Goal: Task Accomplishment & Management: Use online tool/utility

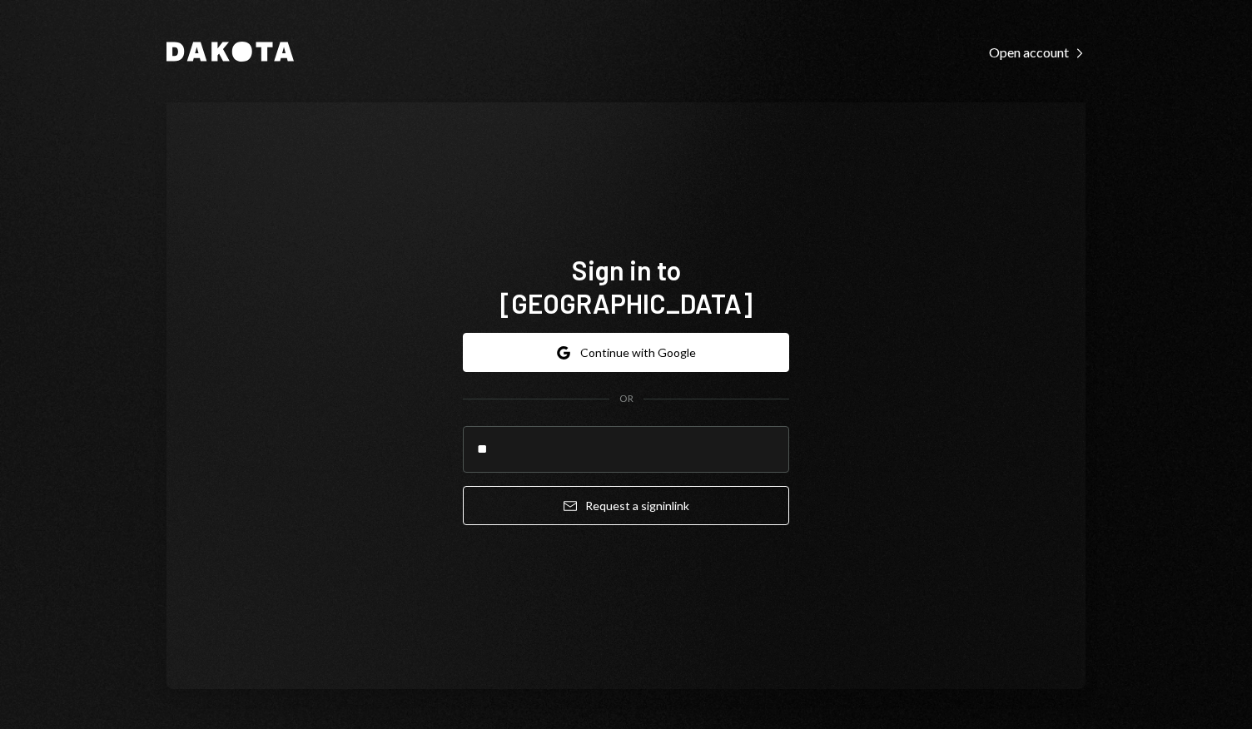
type input "**********"
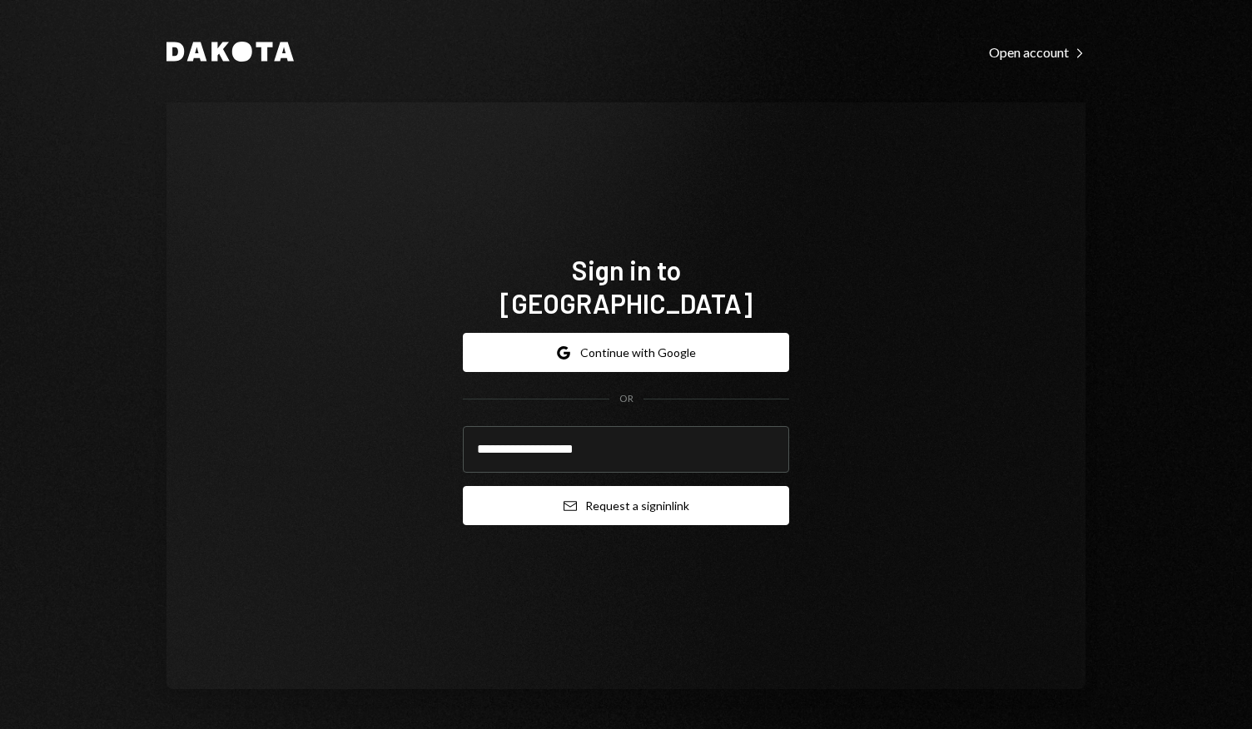
click at [624, 489] on button "Email Request a sign in link" at bounding box center [626, 505] width 326 height 39
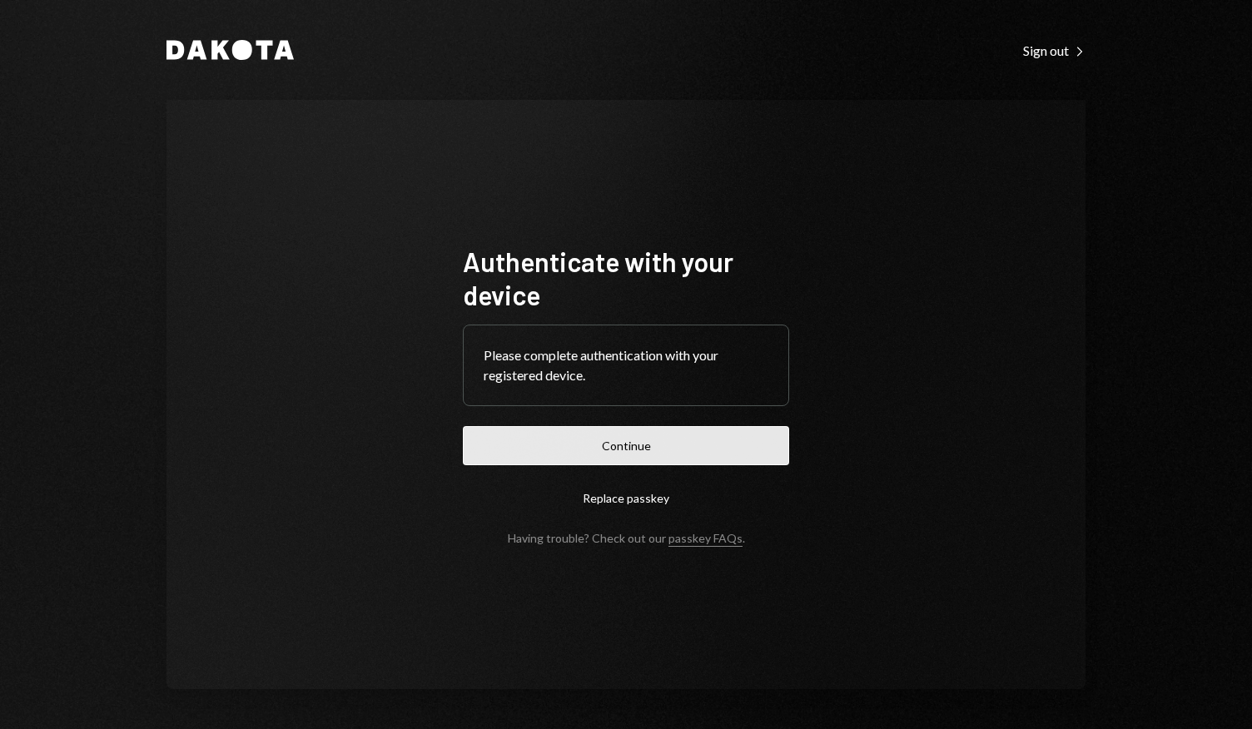
click at [655, 444] on button "Continue" at bounding box center [626, 445] width 326 height 39
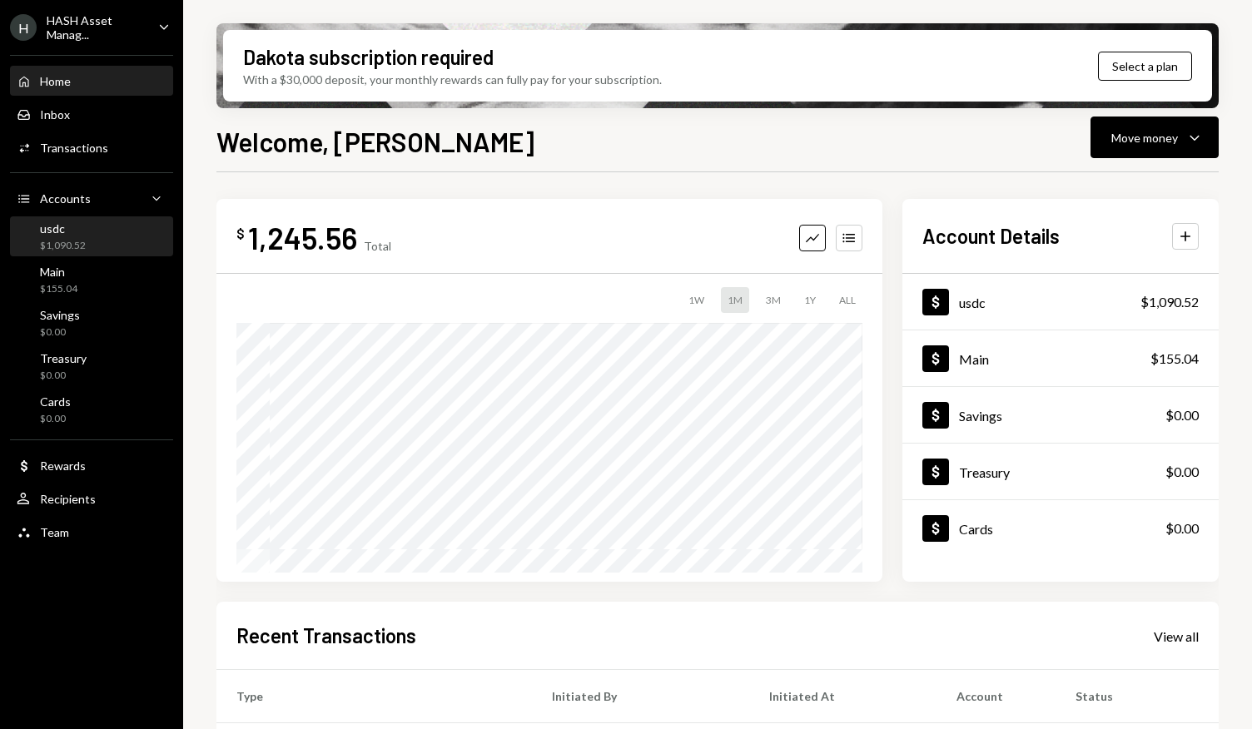
click at [82, 237] on div "usdc $1,090.52" at bounding box center [63, 237] width 46 height 32
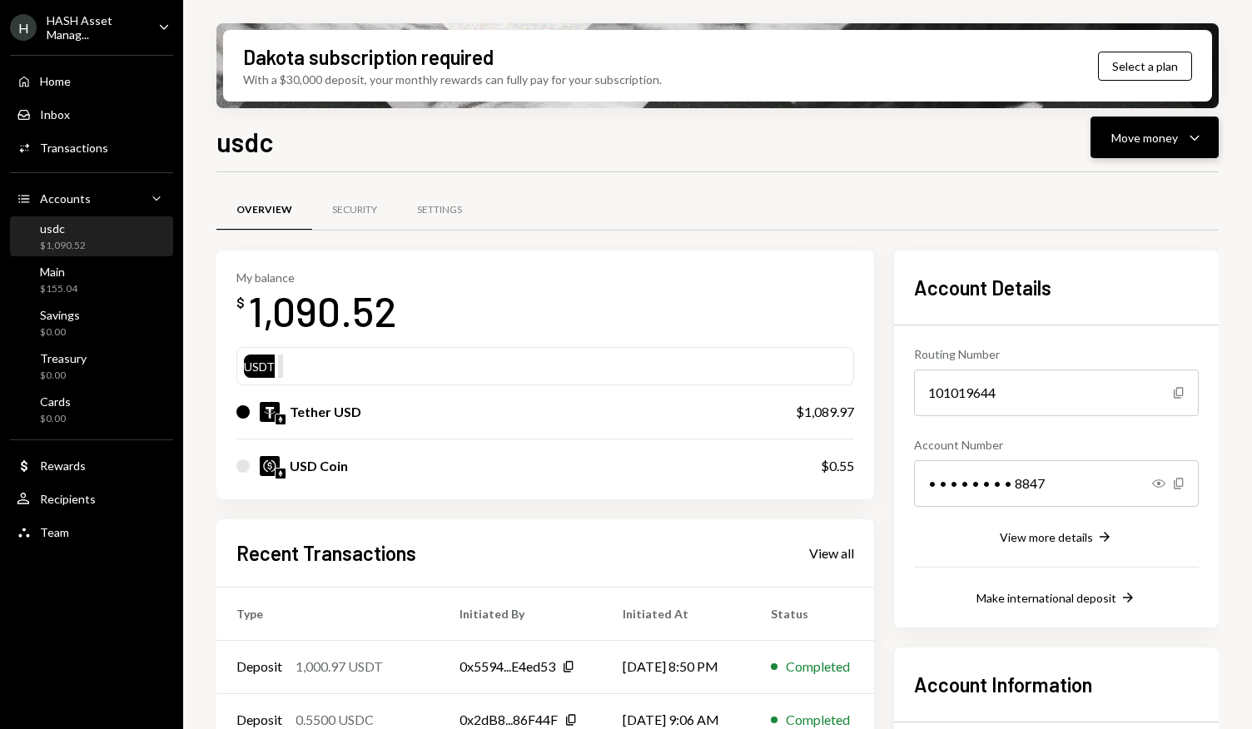
click at [1187, 140] on icon "Caret Down" at bounding box center [1194, 137] width 20 height 20
click at [1098, 196] on div "Withdraw Send" at bounding box center [1128, 187] width 166 height 37
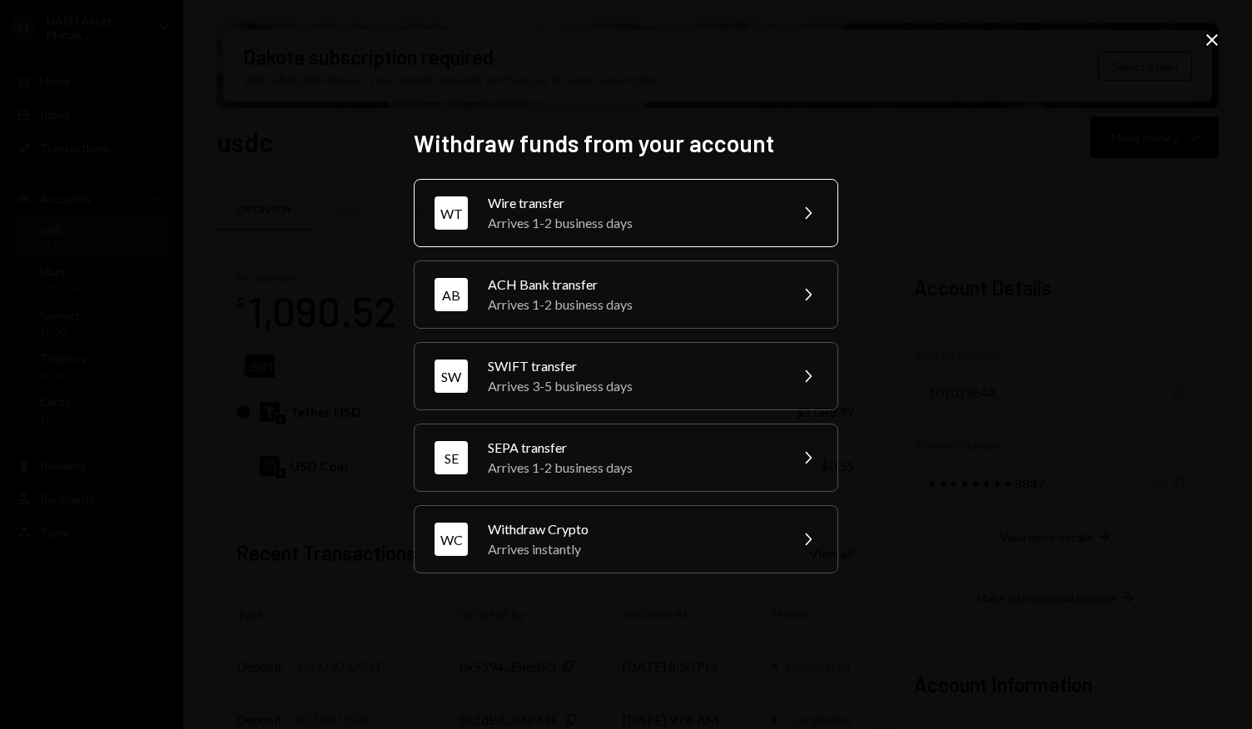
click at [763, 211] on div "Wire transfer" at bounding box center [633, 203] width 290 height 20
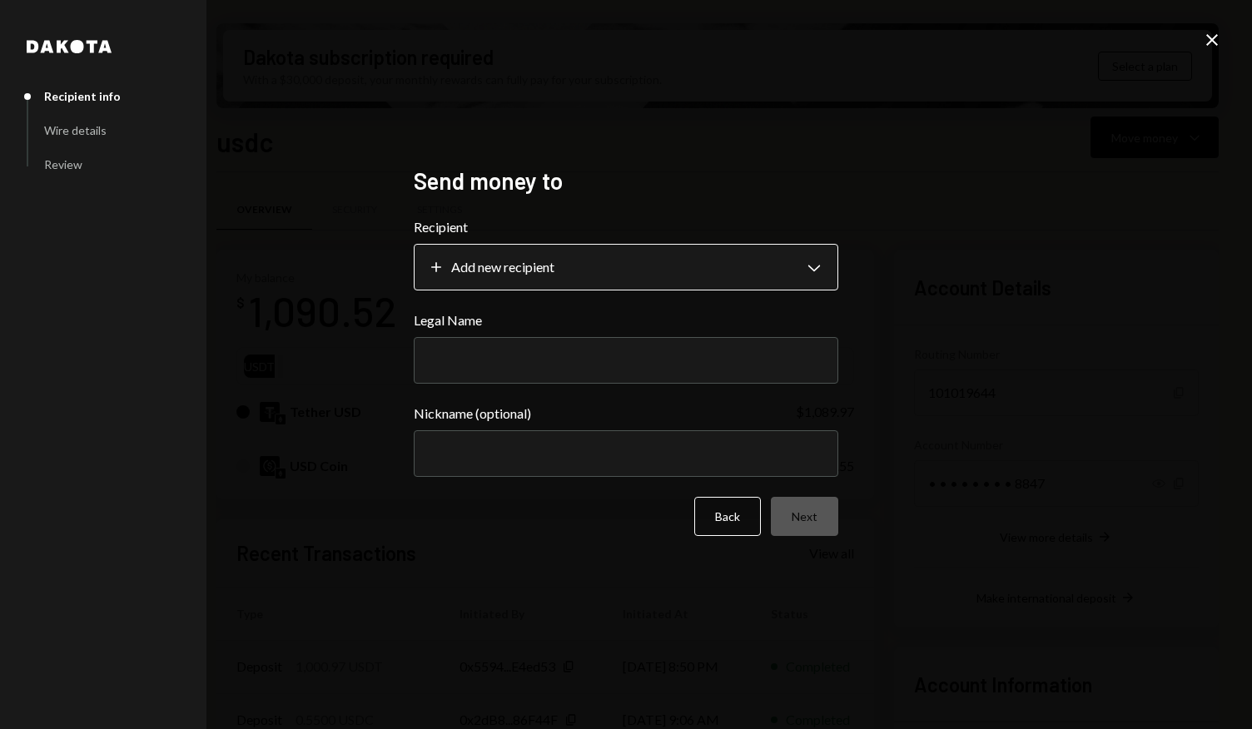
click at [726, 277] on body "H HASH Asset Manag... Caret Down Home Home Inbox Inbox Activities Transactions …" at bounding box center [626, 364] width 1252 height 729
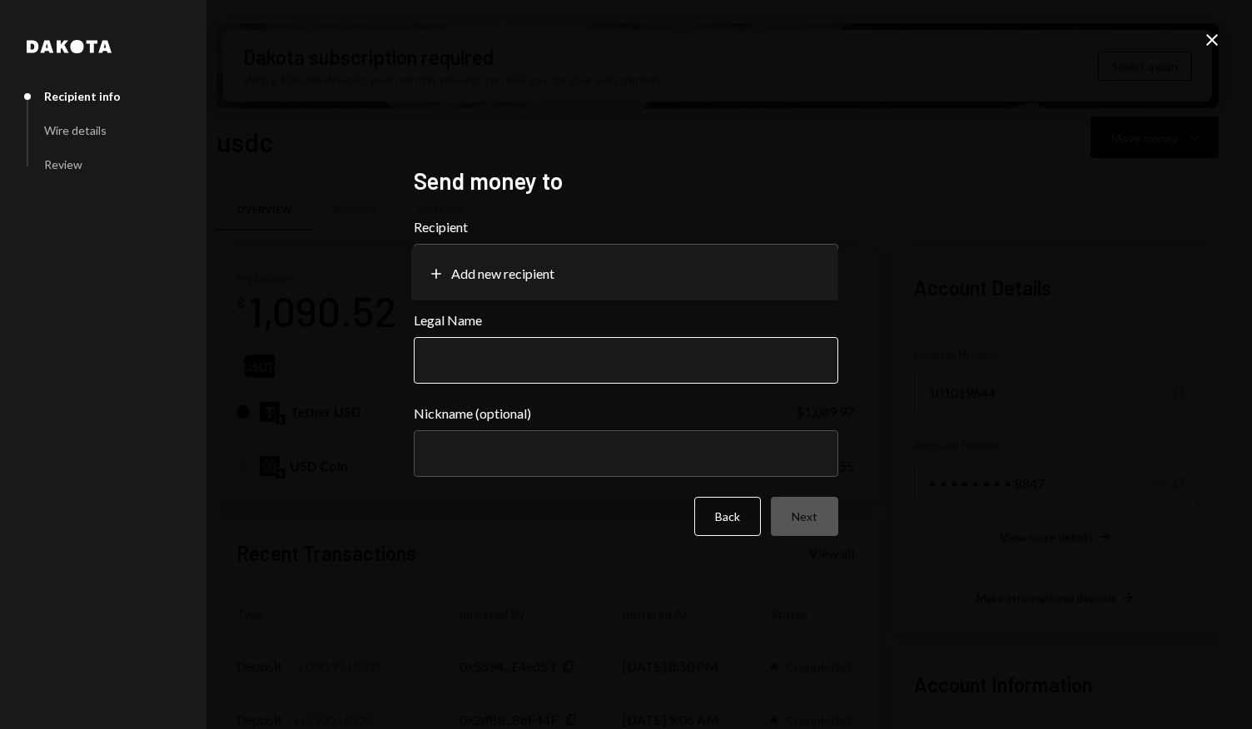
click at [689, 375] on input "Legal Name" at bounding box center [626, 360] width 424 height 47
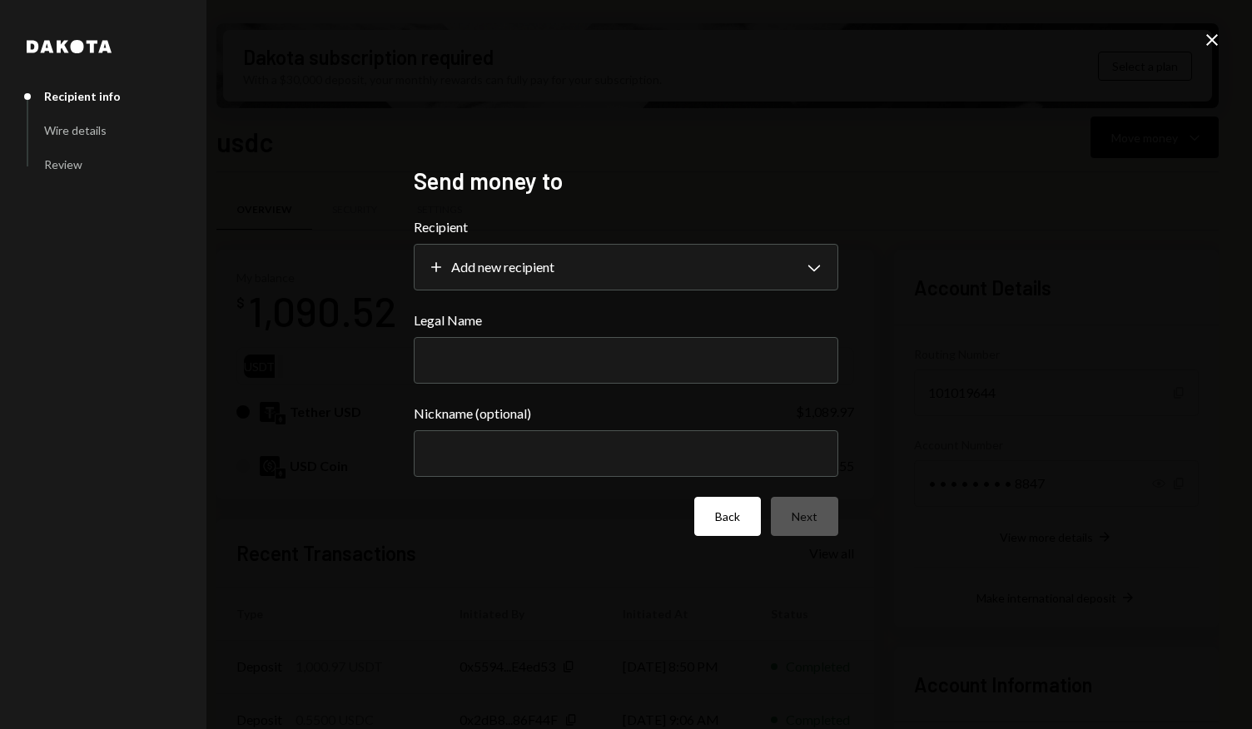
click at [729, 511] on button "Back" at bounding box center [727, 516] width 67 height 39
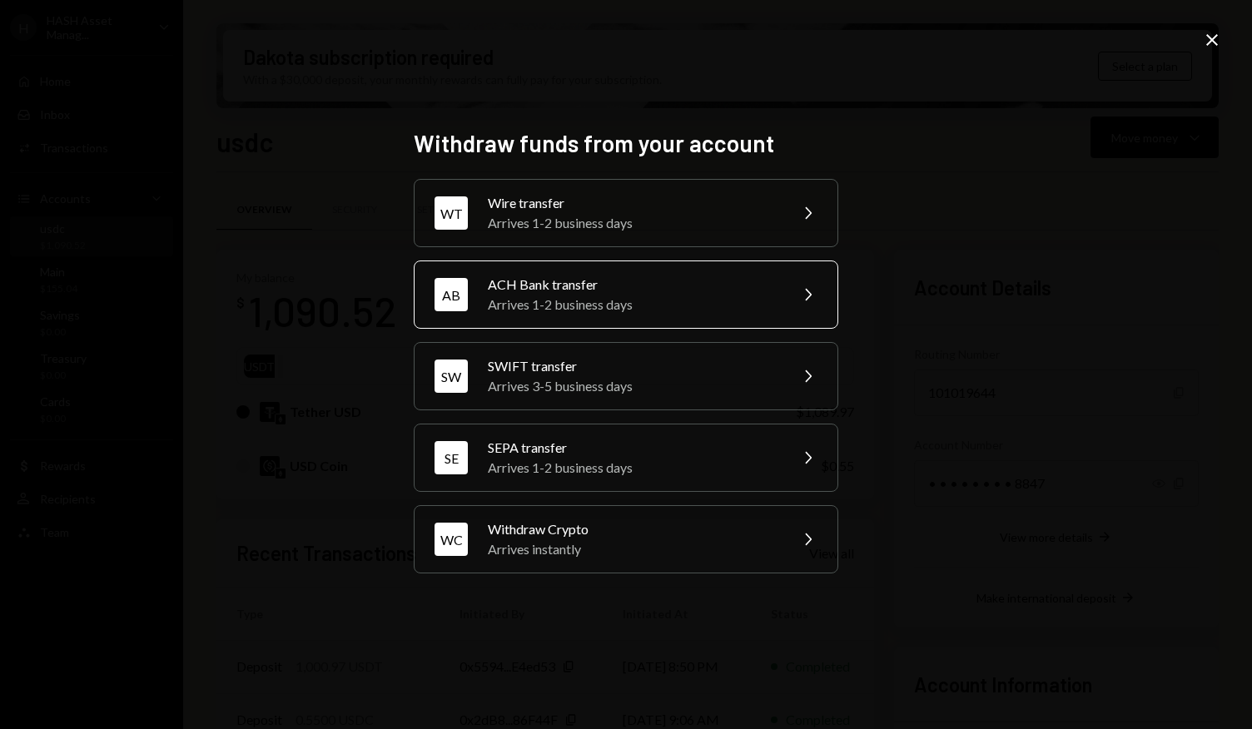
click at [619, 304] on div "Arrives 1-2 business days" at bounding box center [633, 305] width 290 height 20
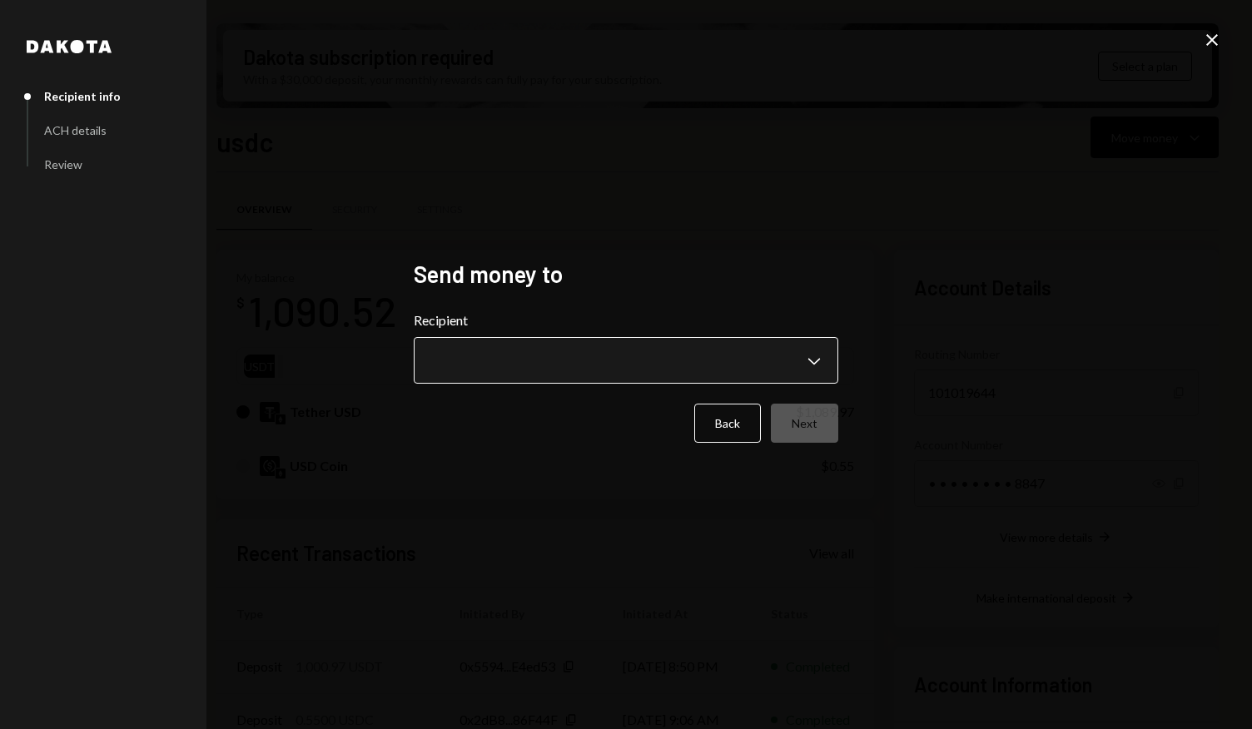
click at [621, 357] on body "H HASH Asset Manag... Caret Down Home Home Inbox Inbox Activities Transactions …" at bounding box center [626, 364] width 1252 height 729
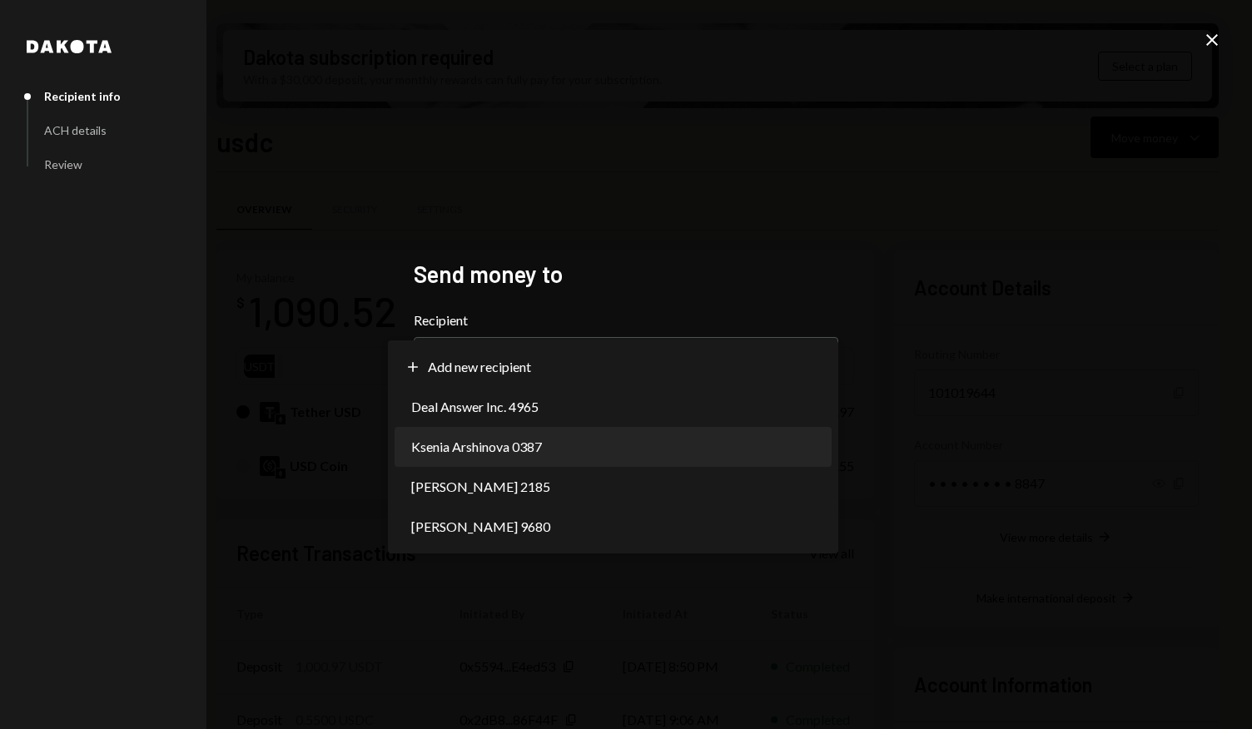
select select "**********"
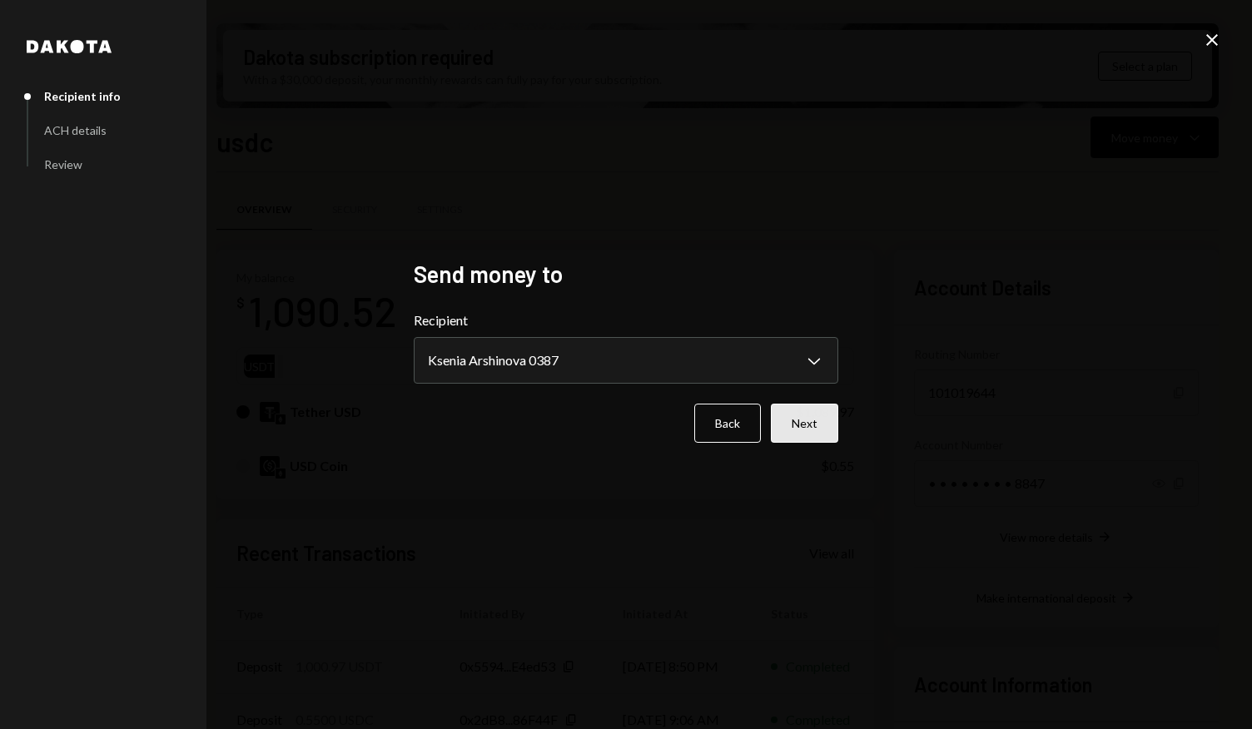
click at [801, 417] on button "Next" at bounding box center [804, 423] width 67 height 39
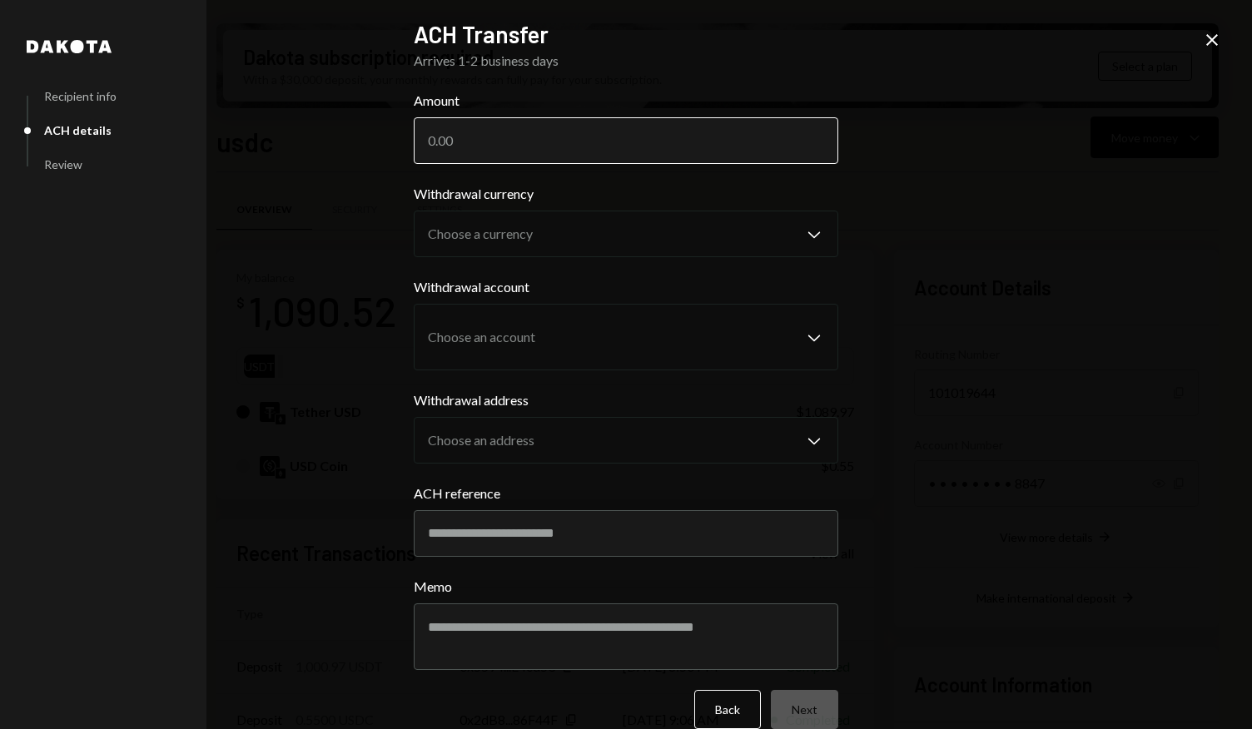
click at [583, 159] on input "Amount" at bounding box center [626, 140] width 424 height 47
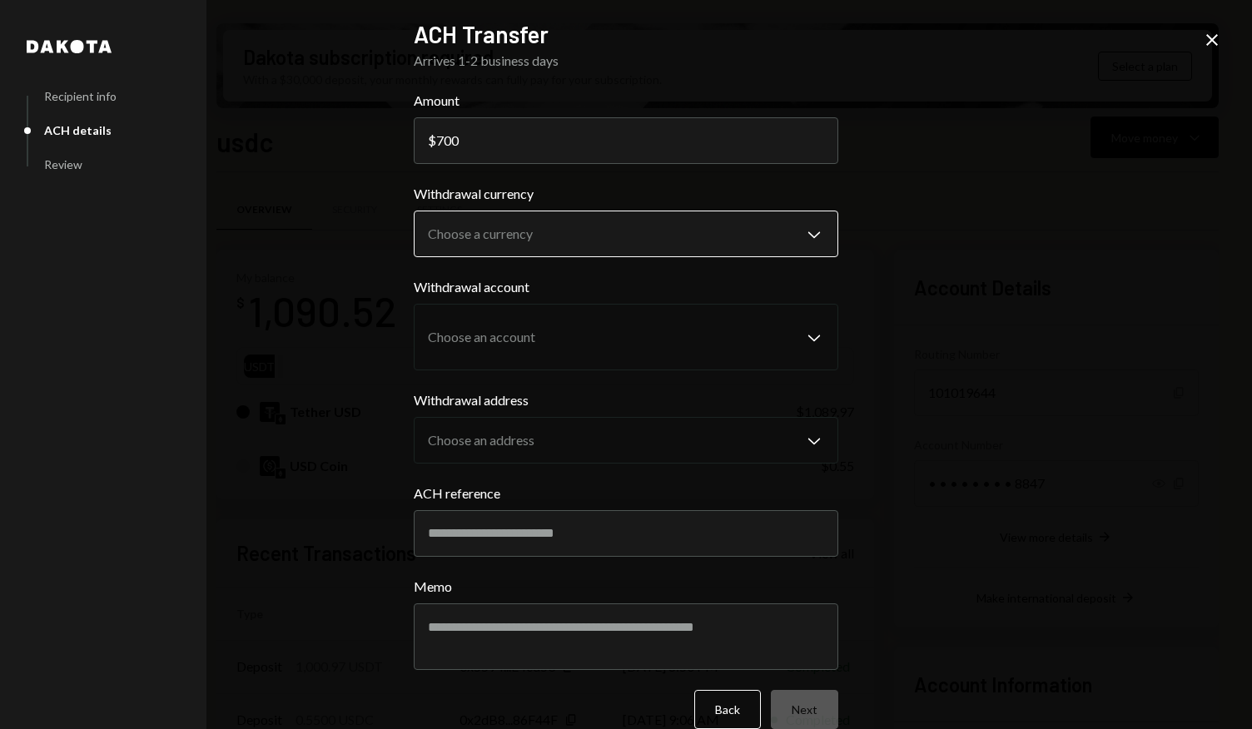
type input "700"
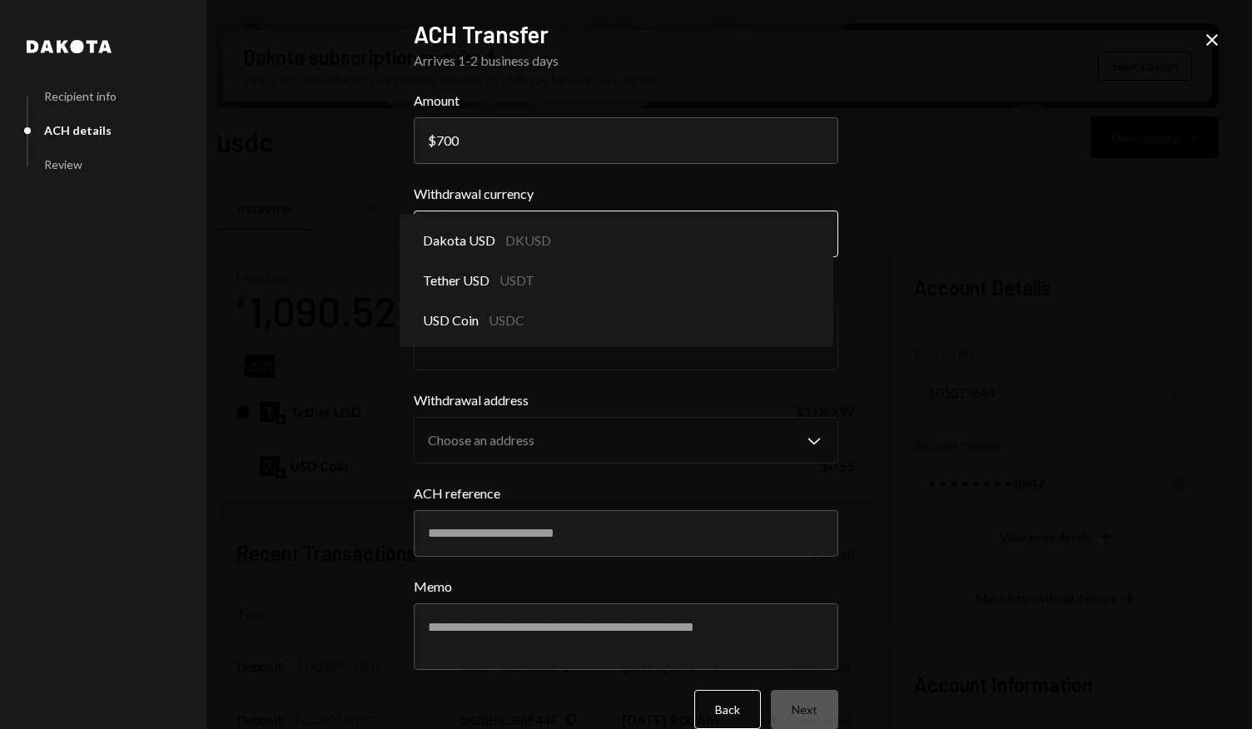
click at [815, 237] on body "H HASH Asset Manag... Caret Down Home Home Inbox Inbox Activities Transactions …" at bounding box center [626, 364] width 1252 height 729
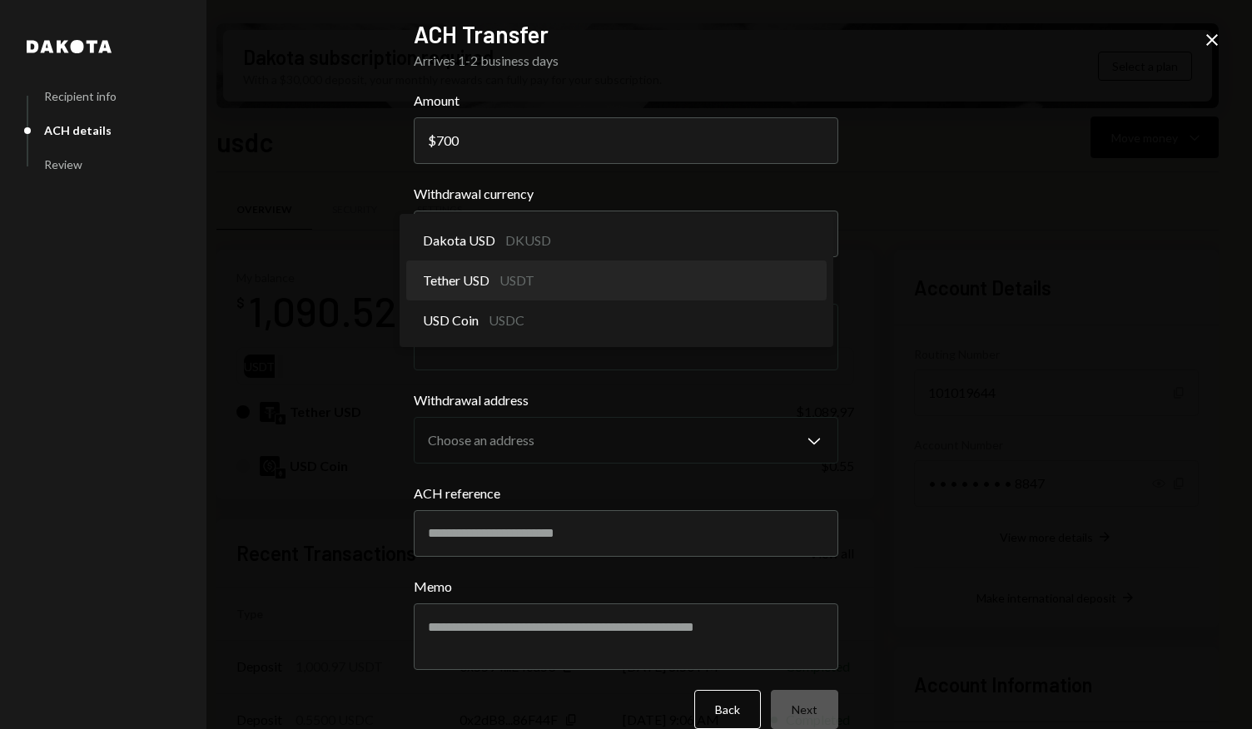
select select "****"
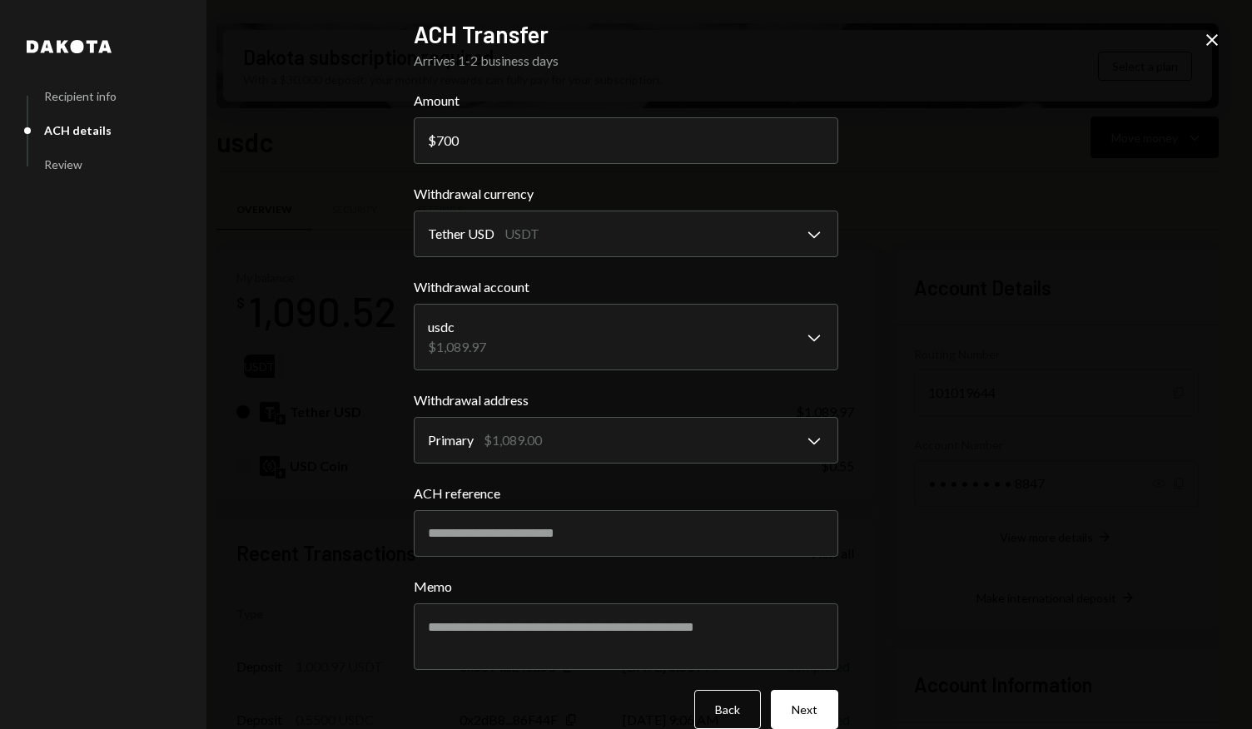
click at [1208, 40] on icon "Close" at bounding box center [1212, 40] width 20 height 20
